Goal: Task Accomplishment & Management: Check status

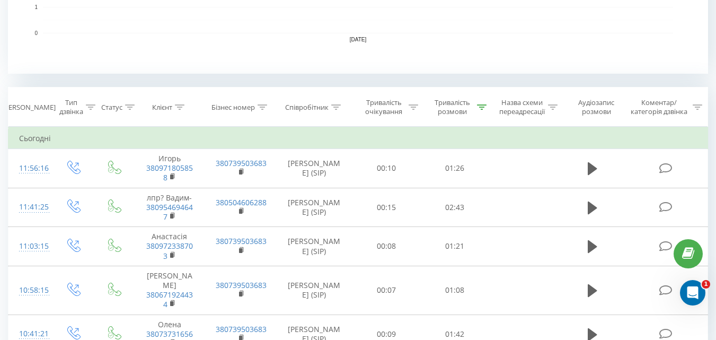
scroll to position [371, 0]
